Goal: Task Accomplishment & Management: Complete application form

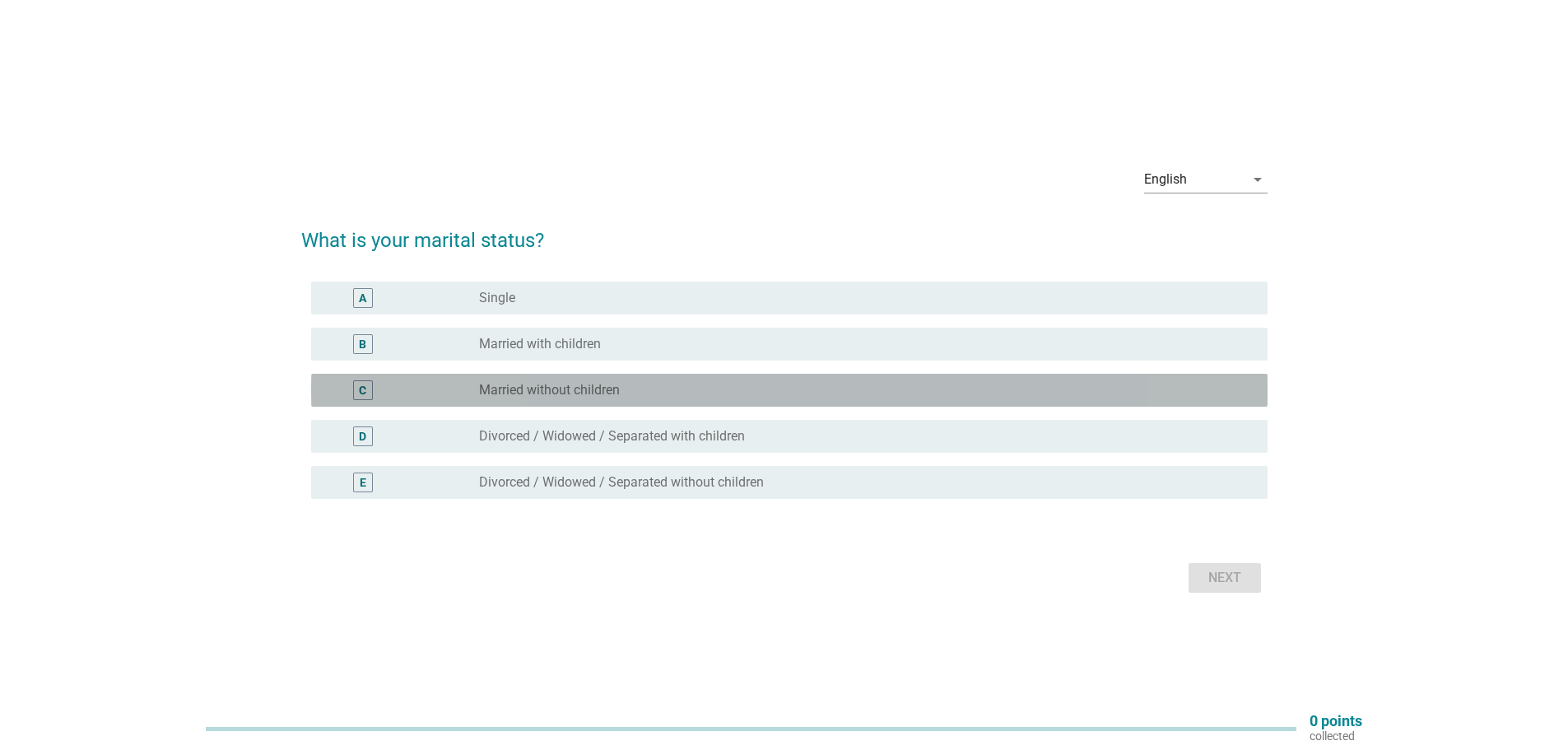
click at [616, 394] on label "Married without children" at bounding box center [550, 391] width 141 height 17
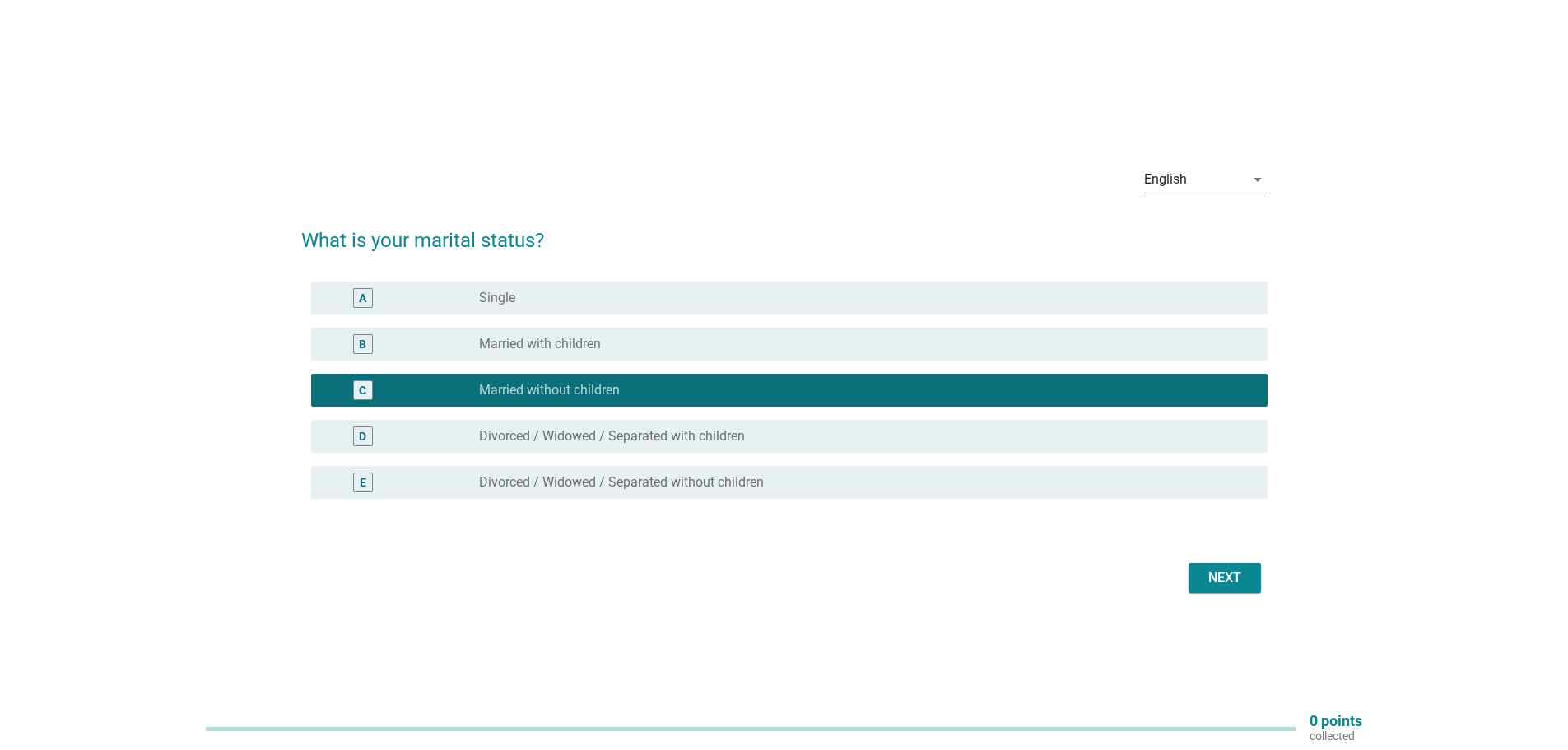
click at [1223, 586] on div "Next" at bounding box center [1225, 578] width 46 height 20
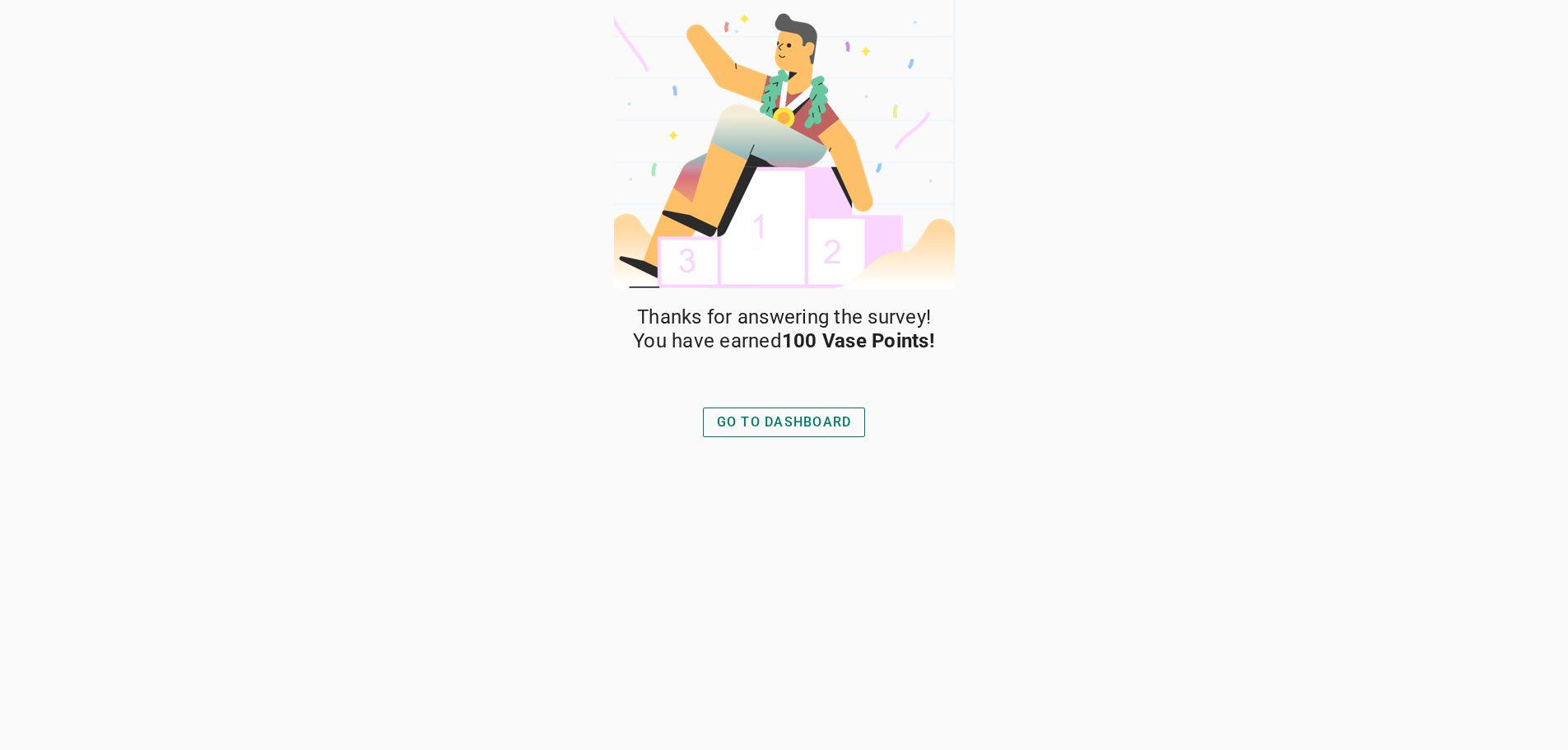
click at [809, 423] on div "GO TO DASHBOARD" at bounding box center [784, 422] width 135 height 20
